Goal: Task Accomplishment & Management: Manage account settings

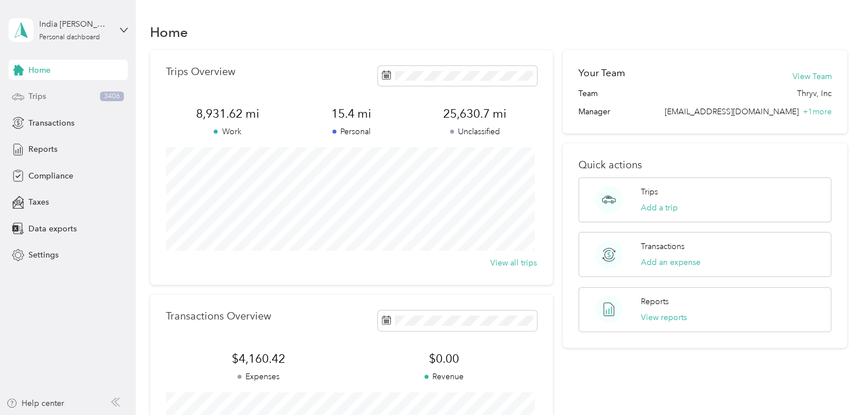
click at [44, 93] on span "Trips" at bounding box center [37, 96] width 18 height 12
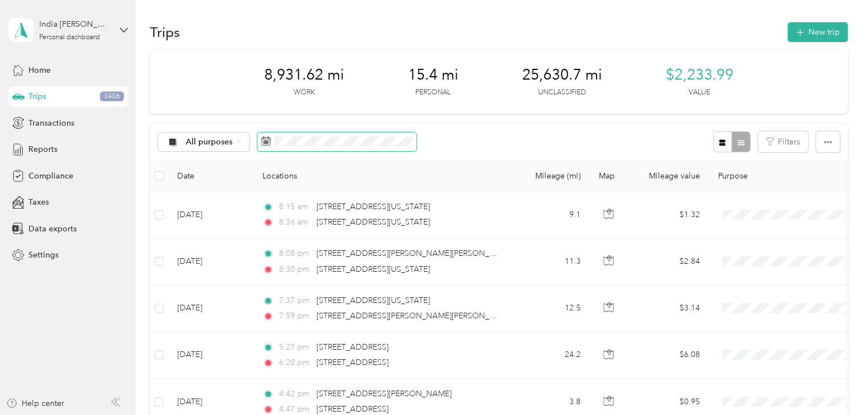
click at [330, 146] on span at bounding box center [336, 141] width 159 height 19
click at [271, 138] on span at bounding box center [336, 141] width 159 height 19
click at [264, 141] on icon at bounding box center [265, 140] width 9 height 9
click at [241, 144] on div "All purposes" at bounding box center [204, 141] width 92 height 19
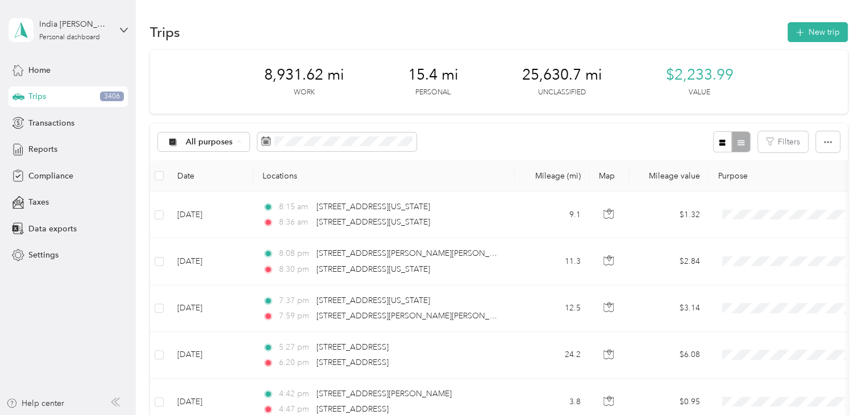
click at [738, 144] on div at bounding box center [731, 141] width 37 height 21
click at [723, 146] on button "button" at bounding box center [722, 141] width 19 height 21
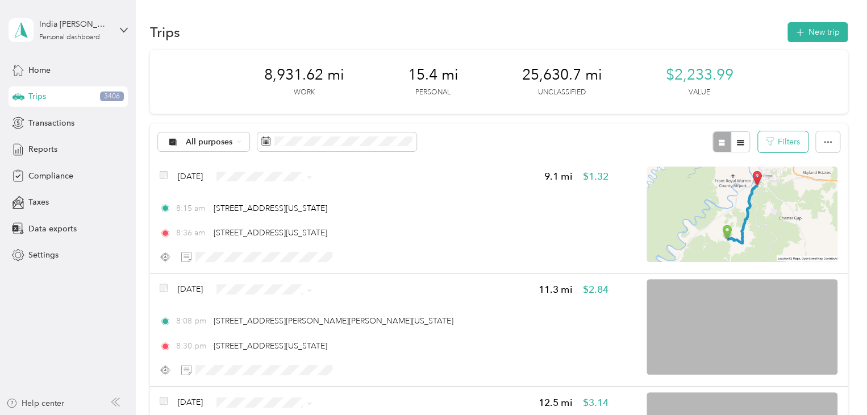
click at [783, 134] on button "Filters" at bounding box center [783, 141] width 50 height 21
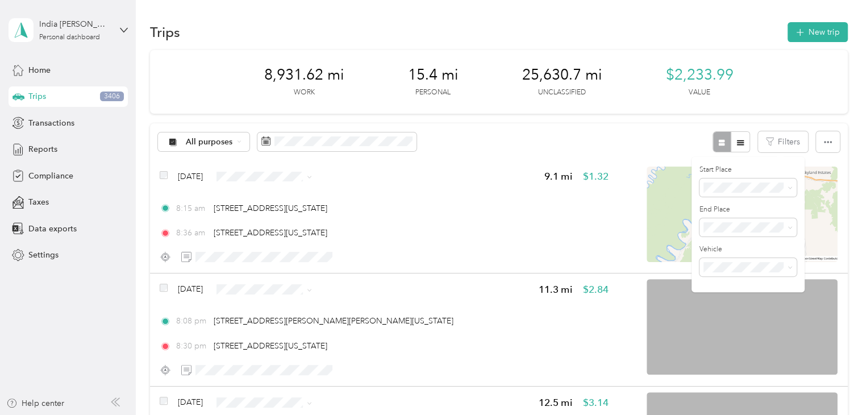
click at [634, 126] on div "All purposes Filters" at bounding box center [499, 141] width 698 height 37
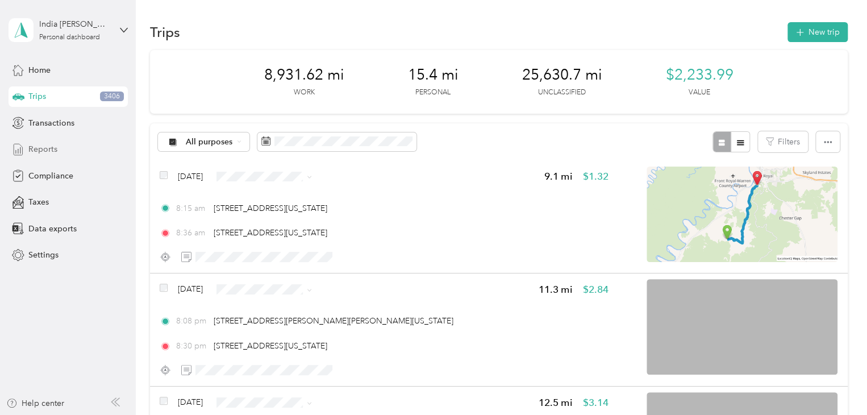
click at [47, 149] on span "Reports" at bounding box center [42, 149] width 29 height 12
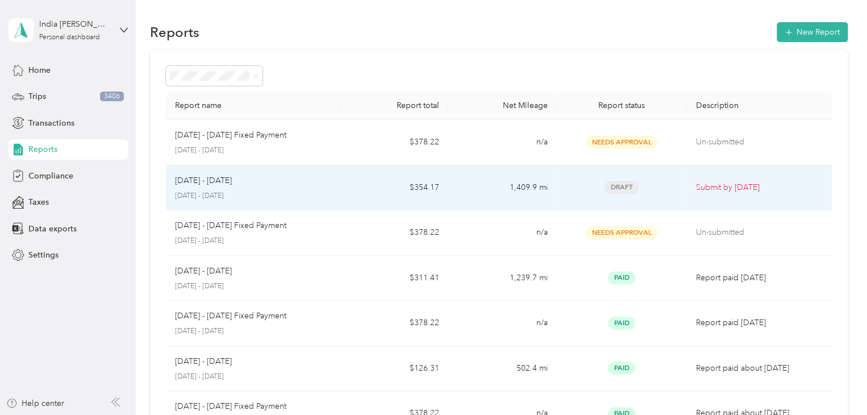
click at [648, 181] on div "Draft" at bounding box center [621, 187] width 112 height 13
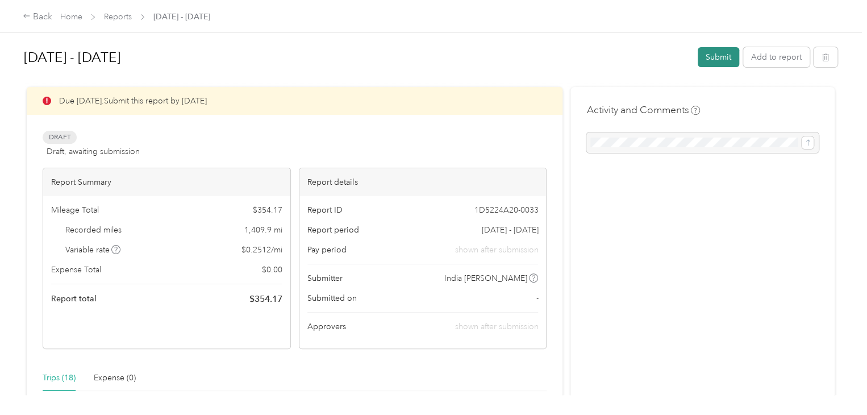
click at [720, 57] on button "Submit" at bounding box center [718, 57] width 41 height 20
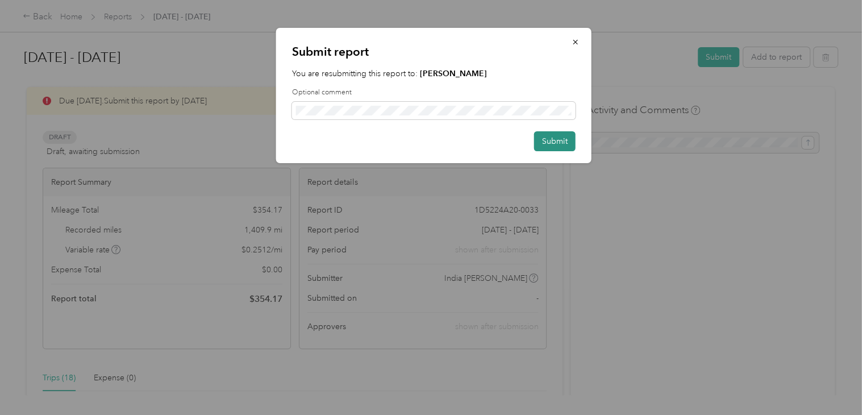
click at [564, 145] on button "Submit" at bounding box center [554, 141] width 41 height 20
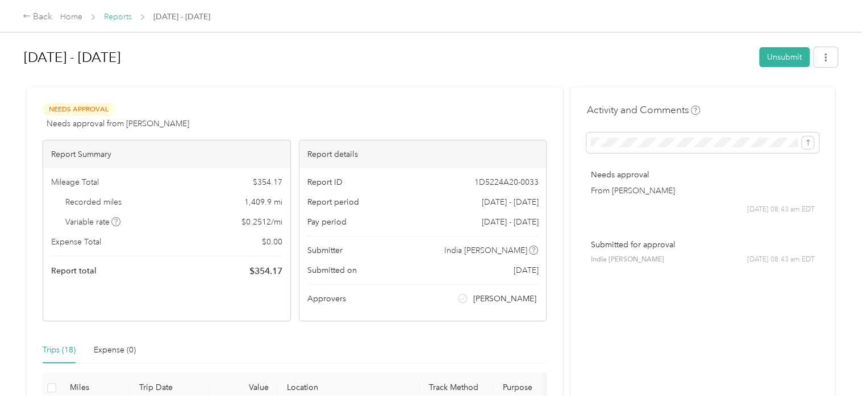
click at [124, 15] on link "Reports" at bounding box center [118, 17] width 28 height 10
